Goal: Information Seeking & Learning: Learn about a topic

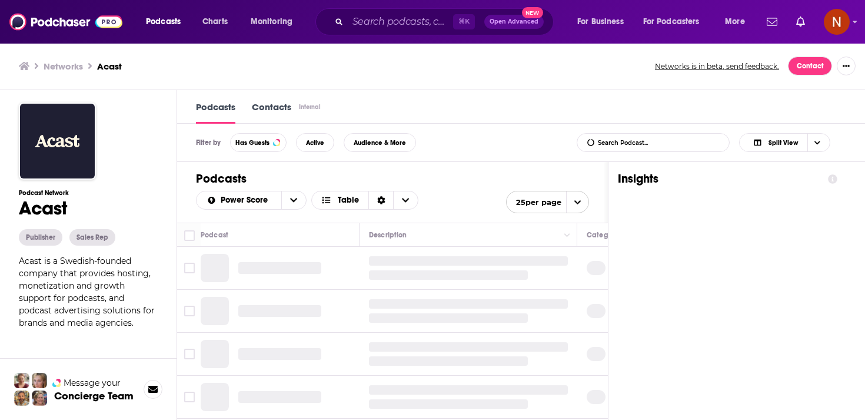
click at [406, 34] on div "⌘ K Open Advanced New" at bounding box center [434, 21] width 238 height 27
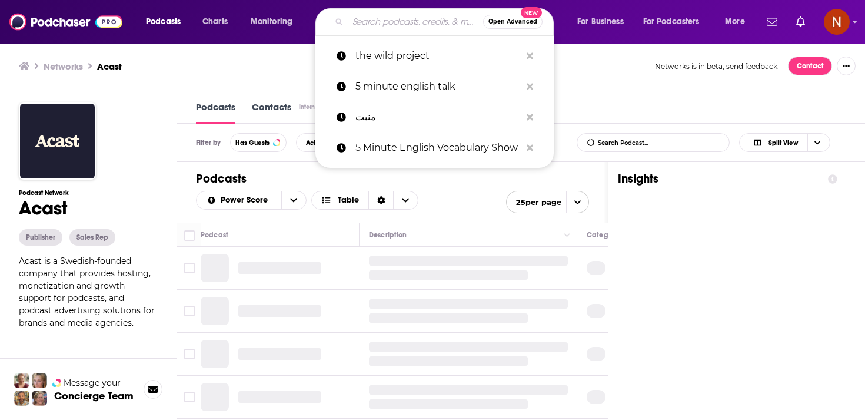
click at [406, 24] on input "Search podcasts, credits, & more..." at bounding box center [415, 21] width 135 height 19
paste input "شوط"
type input "شوط"
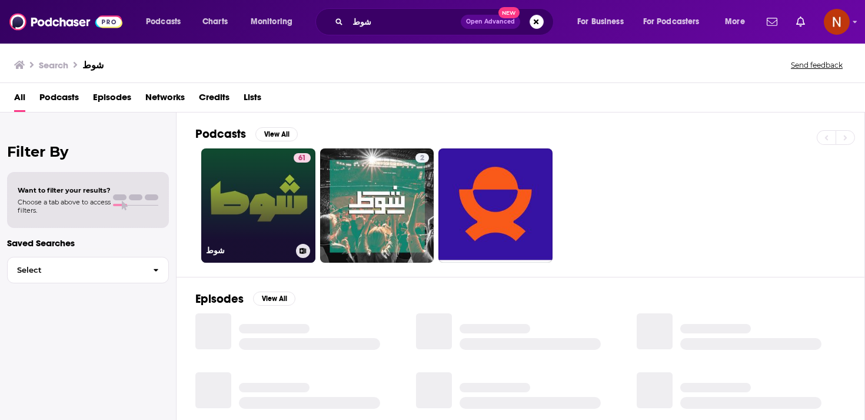
click at [275, 207] on link "61 شوط" at bounding box center [258, 205] width 114 height 114
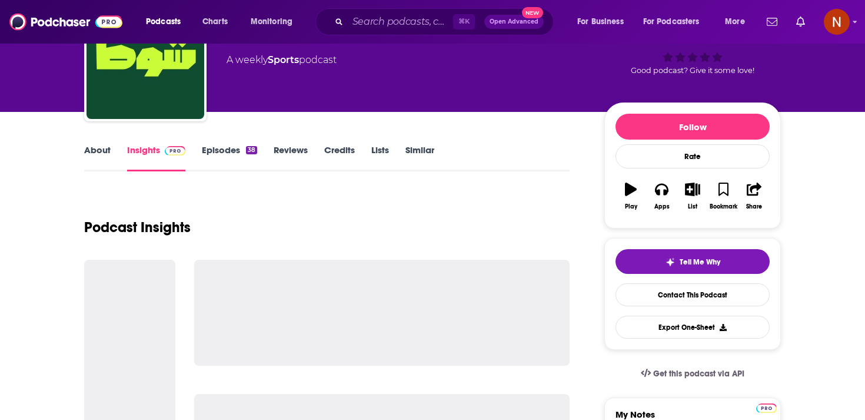
scroll to position [83, 0]
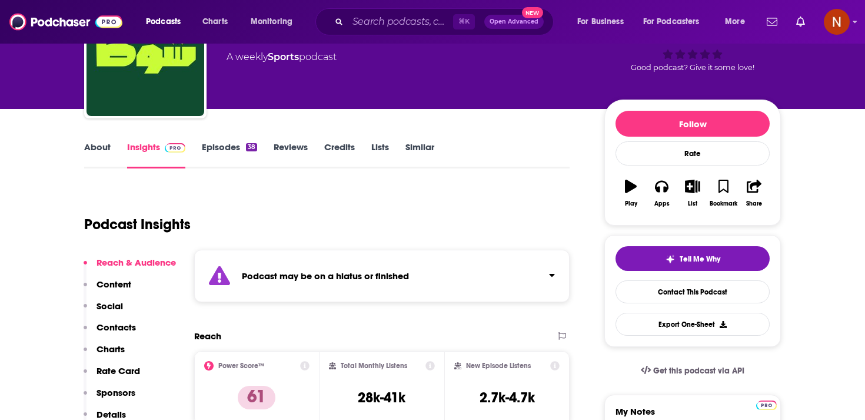
click at [308, 284] on div "Podcast may be on a hiatus or finished" at bounding box center [381, 276] width 375 height 52
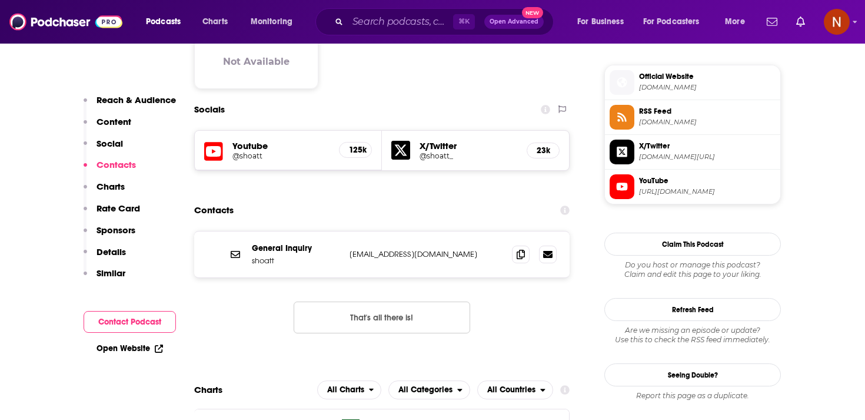
scroll to position [953, 0]
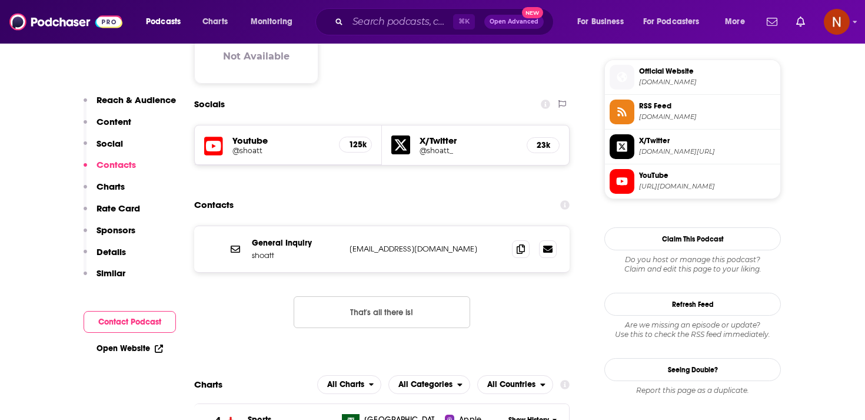
click at [652, 111] on span "RSS Feed" at bounding box center [707, 106] width 137 height 11
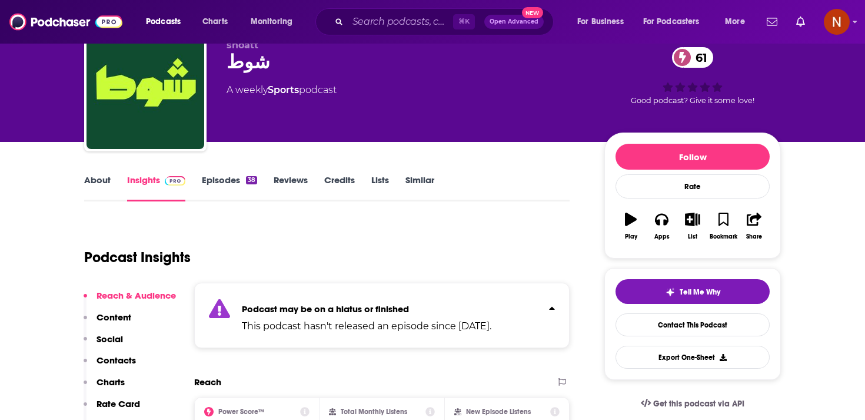
scroll to position [42, 0]
